Goal: Information Seeking & Learning: Check status

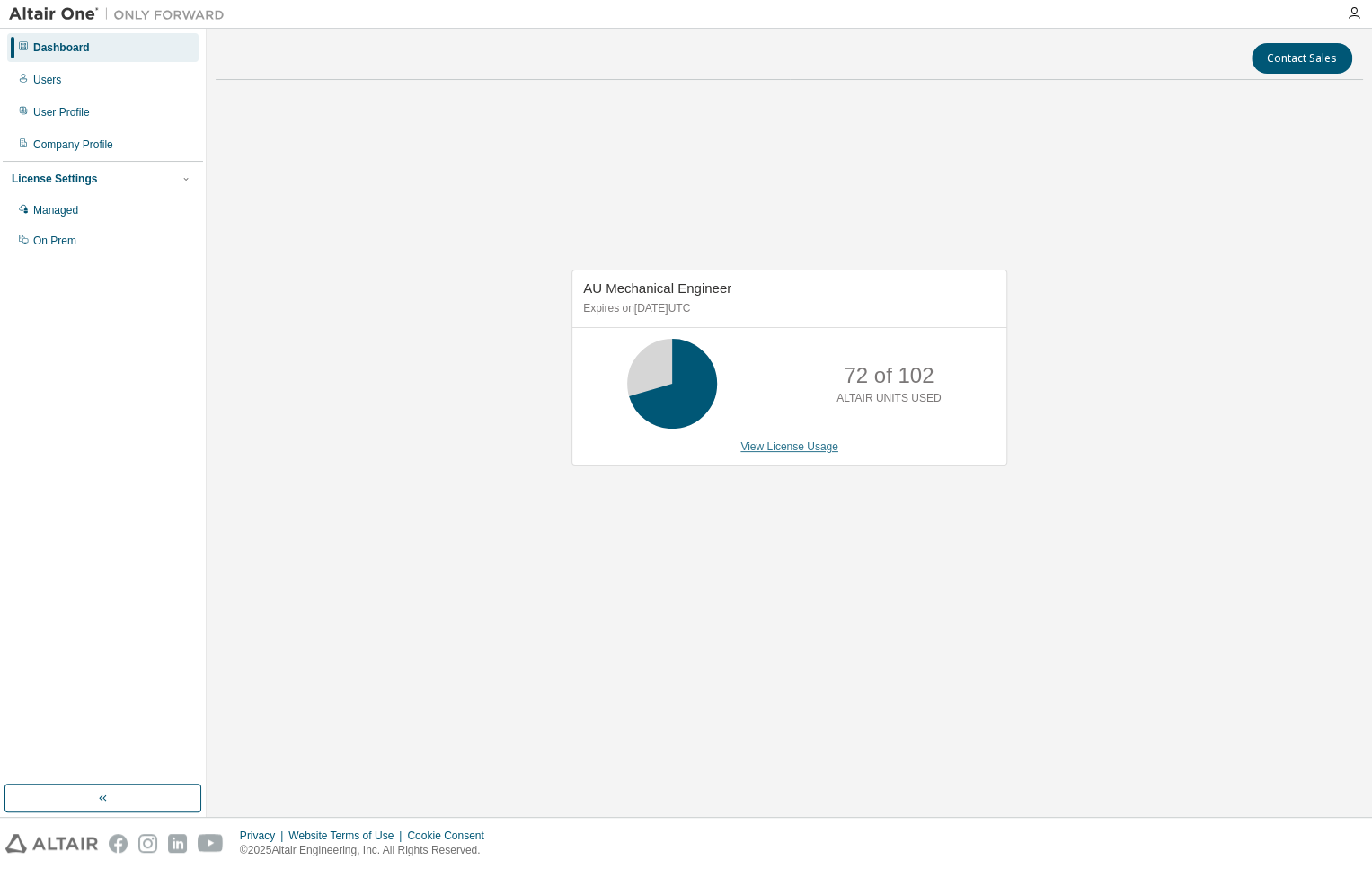
click at [816, 442] on link "View License Usage" at bounding box center [789, 446] width 98 height 12
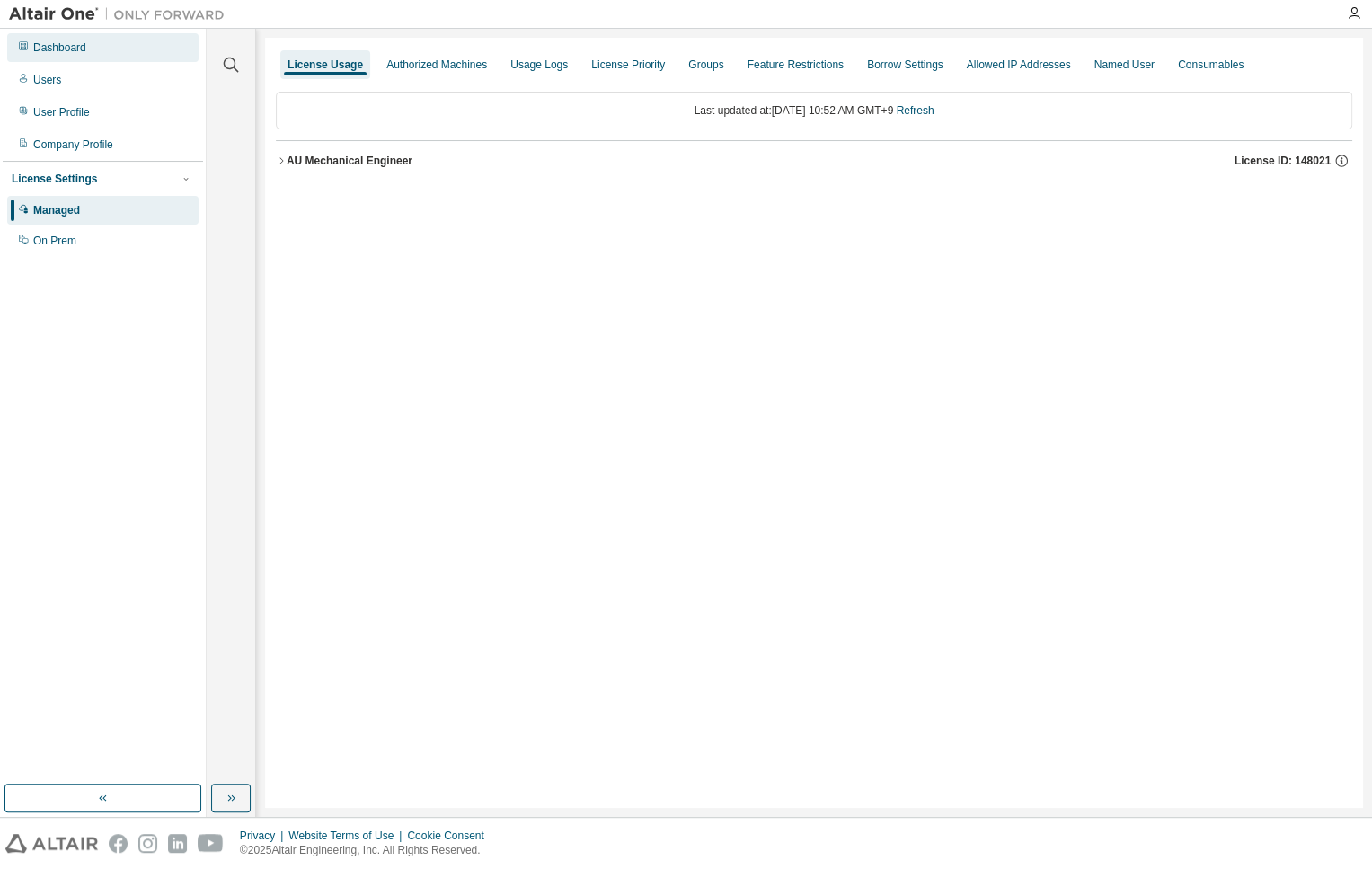
click at [76, 56] on div "Dashboard" at bounding box center [103, 47] width 191 height 28
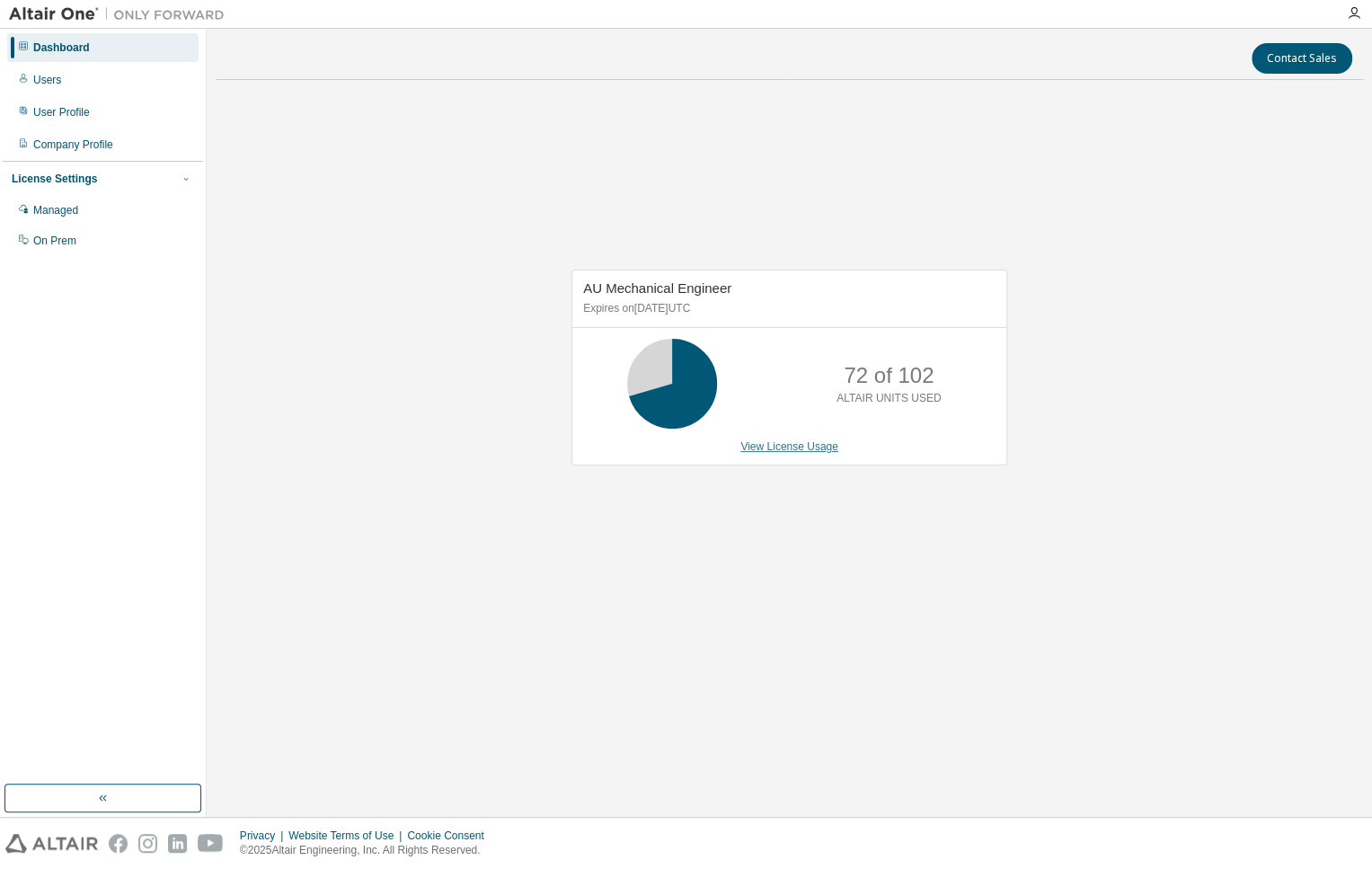
click at [812, 447] on link "View License Usage" at bounding box center [789, 446] width 98 height 12
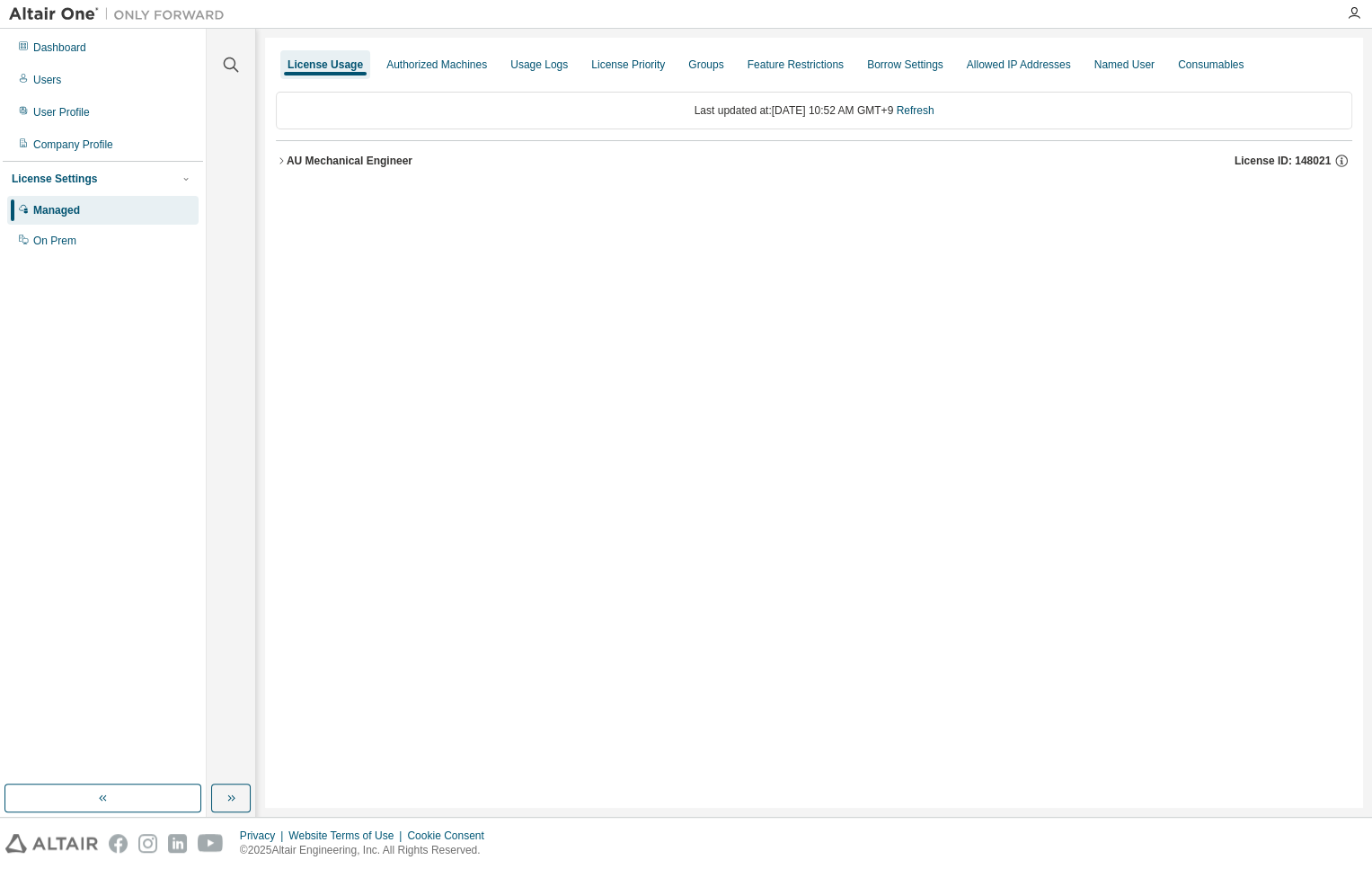
drag, startPoint x: 383, startPoint y: 159, endPoint x: 373, endPoint y: 177, distance: 20.6
click at [382, 159] on div "AU Mechanical Engineer" at bounding box center [349, 160] width 125 height 14
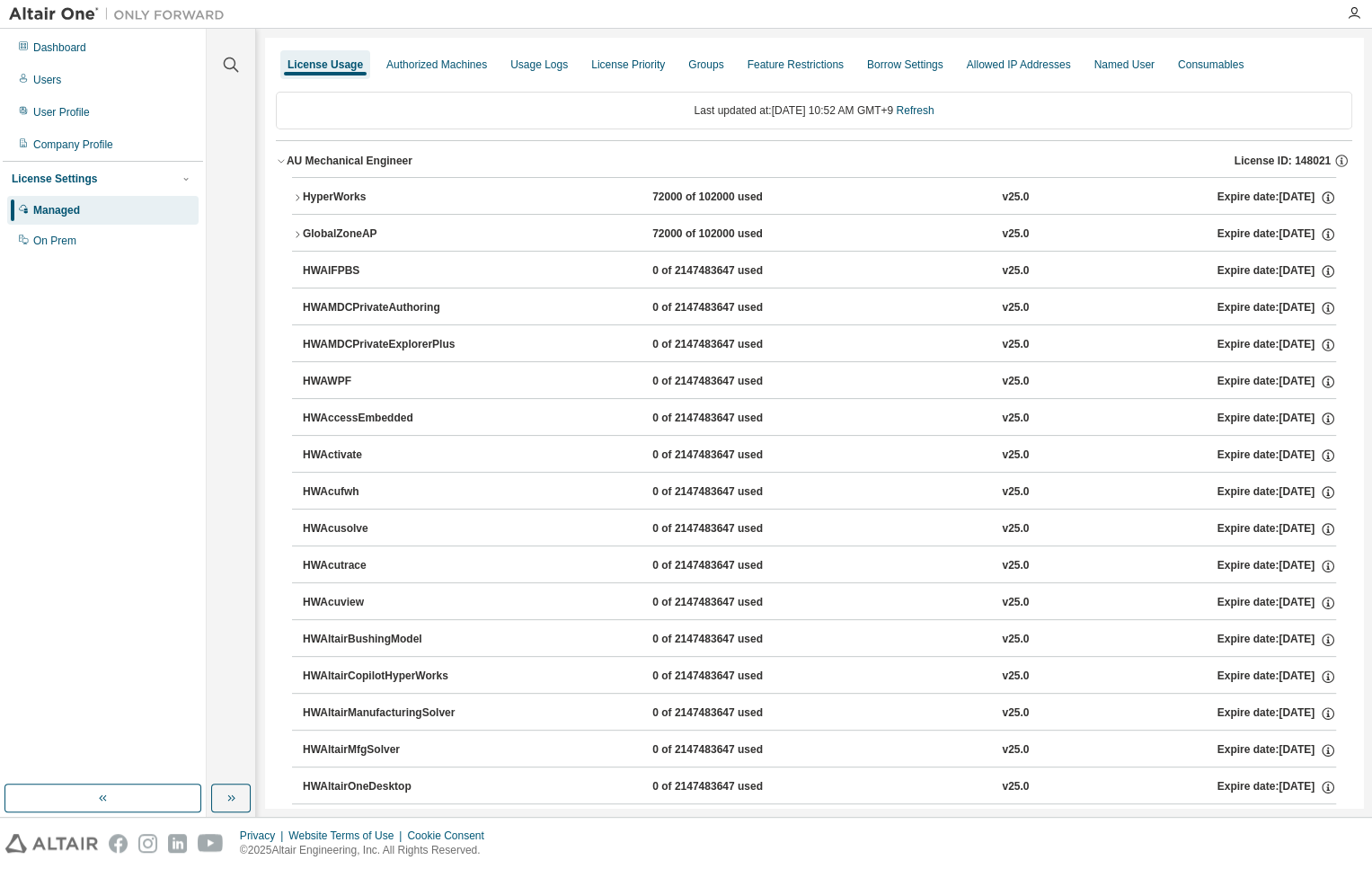
click at [309, 199] on div "HyperWorks" at bounding box center [384, 197] width 162 height 16
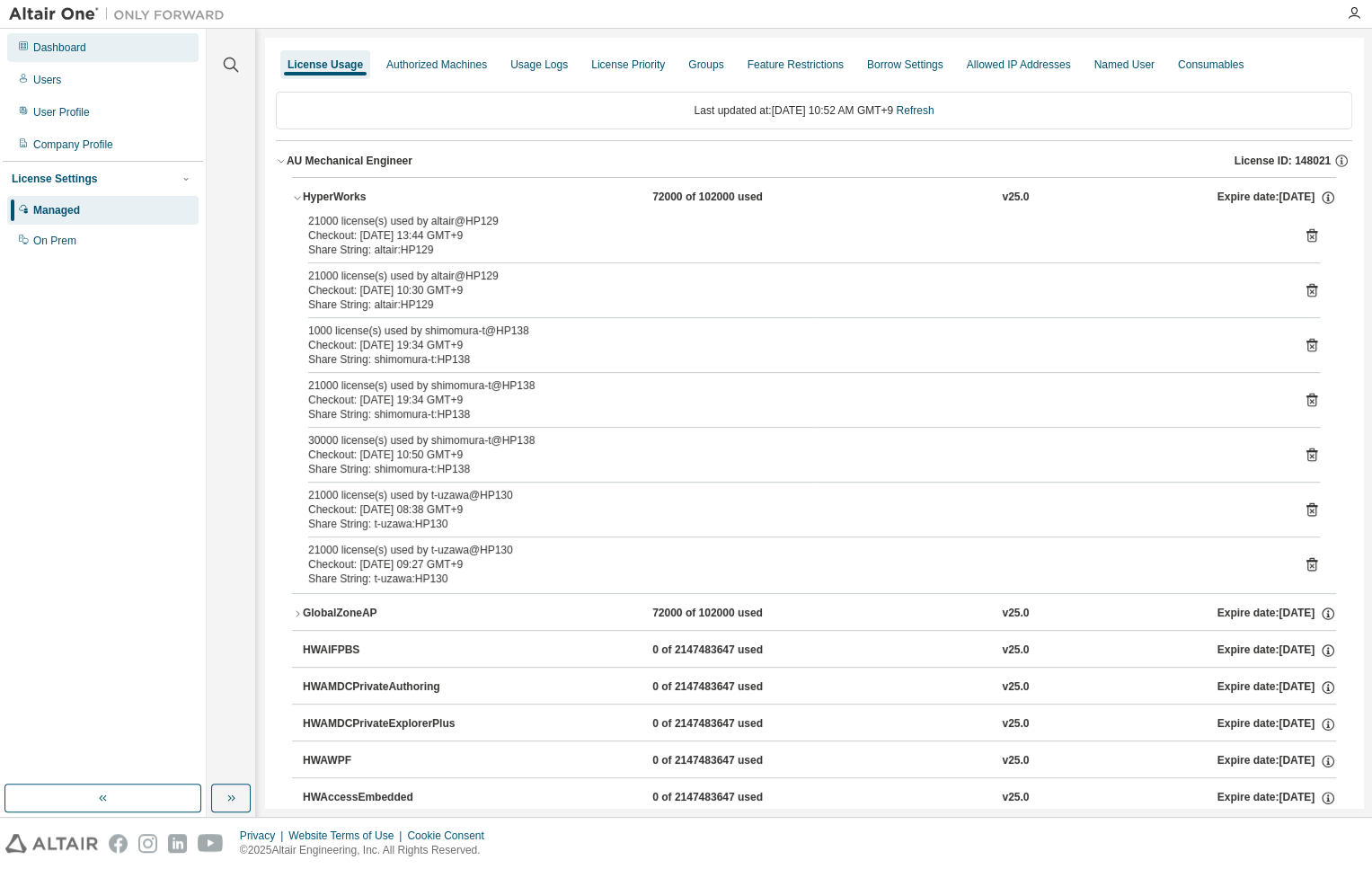
click at [70, 53] on div "Dashboard" at bounding box center [59, 47] width 53 height 14
